Goal: Check status: Check status

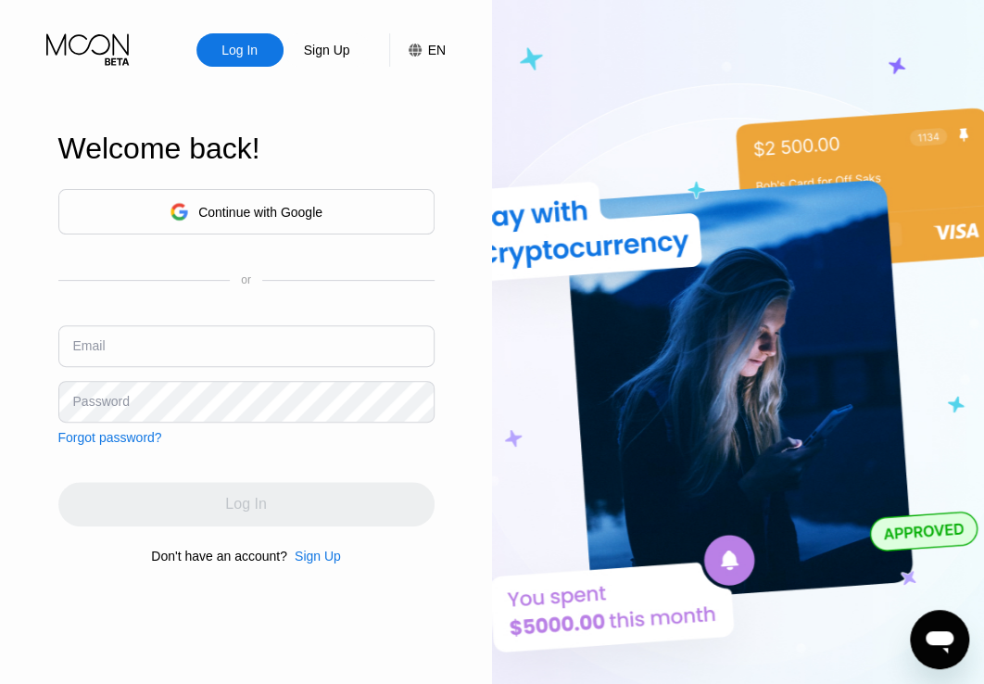
type input "[EMAIL_ADDRESS][DOMAIN_NAME]"
click at [184, 347] on input "[EMAIL_ADDRESS][DOMAIN_NAME]" at bounding box center [246, 346] width 376 height 42
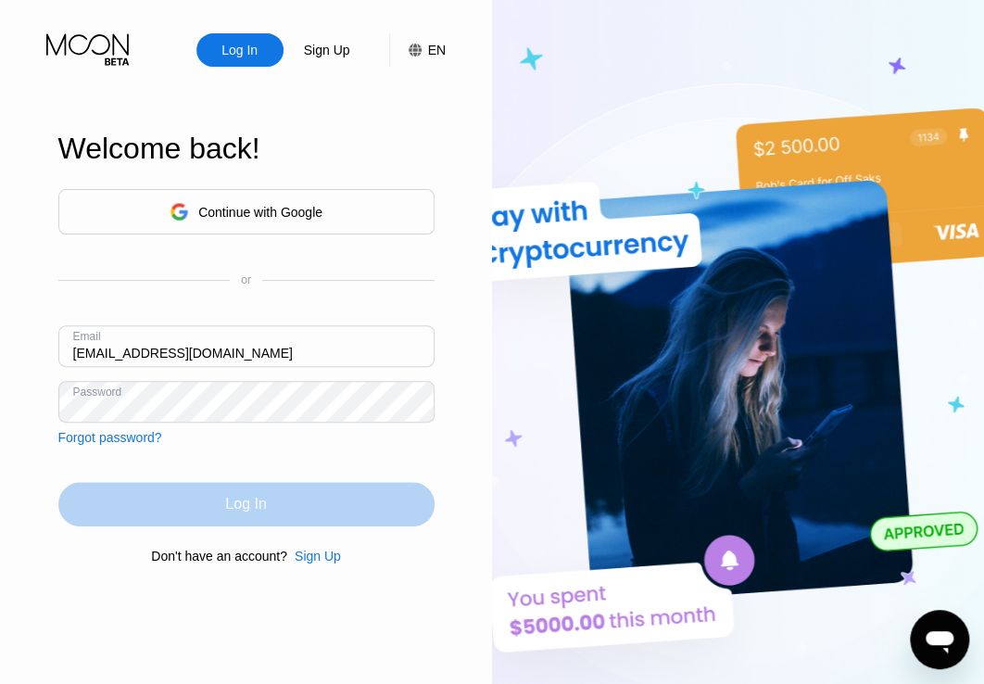
click at [204, 509] on div "Log In" at bounding box center [246, 504] width 376 height 44
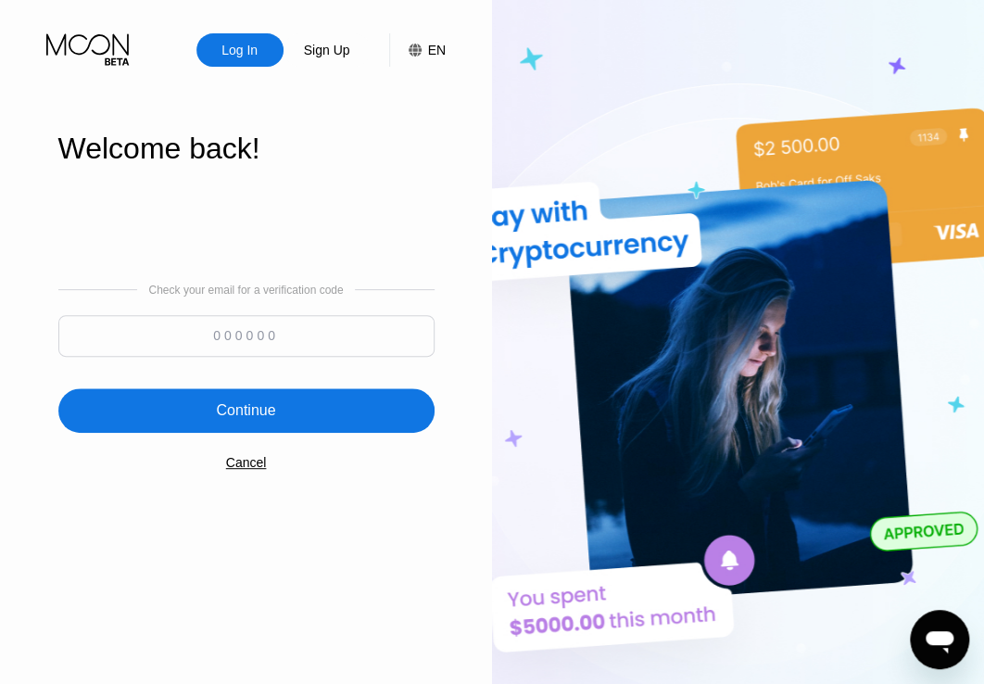
click at [195, 331] on input at bounding box center [246, 336] width 376 height 42
paste input "110636"
type input "110636"
click at [171, 422] on div "Continue" at bounding box center [246, 410] width 376 height 44
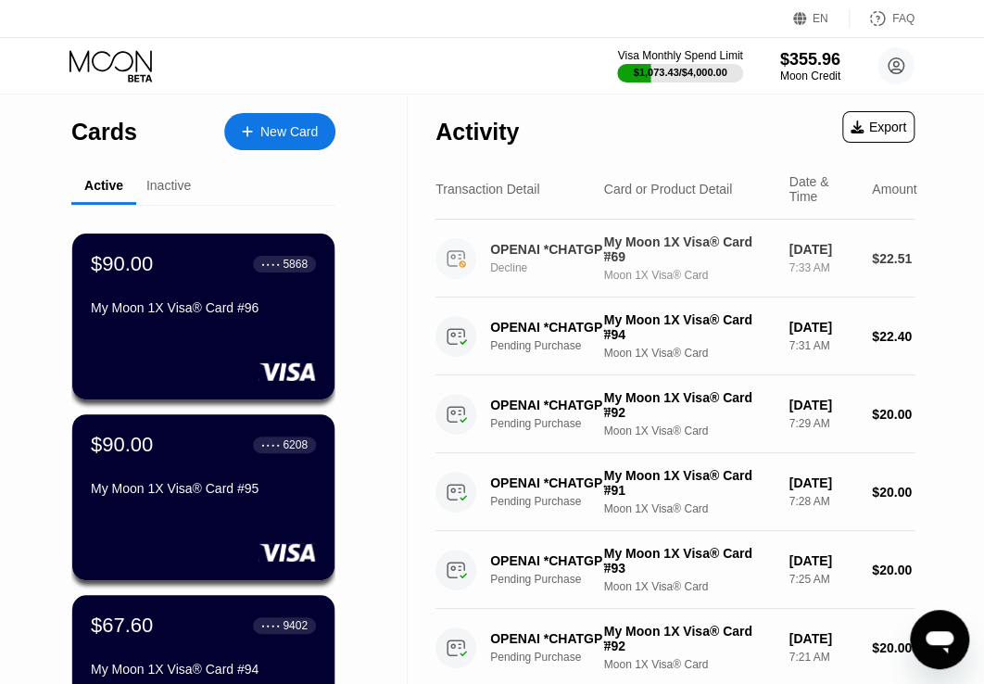
click at [708, 260] on div "My Moon 1X Visa® Card #69" at bounding box center [689, 249] width 170 height 30
